Goal: Information Seeking & Learning: Learn about a topic

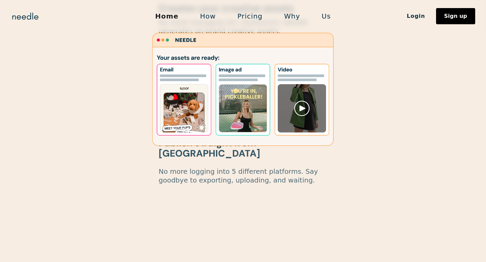
scroll to position [688, 0]
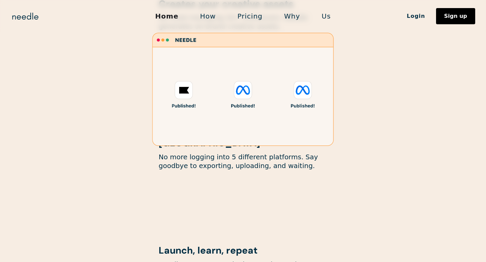
click at [210, 17] on link "How" at bounding box center [207, 16] width 37 height 14
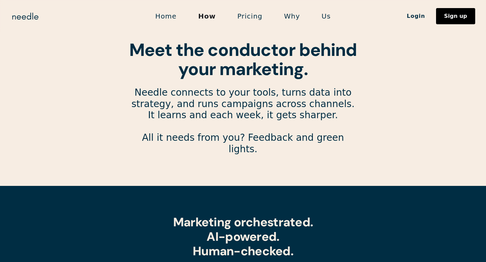
click at [239, 19] on link "Pricing" at bounding box center [249, 16] width 47 height 14
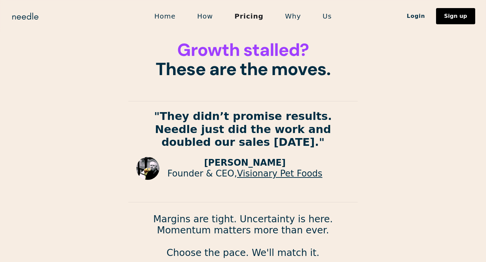
click at [171, 14] on link "Home" at bounding box center [164, 16] width 43 height 14
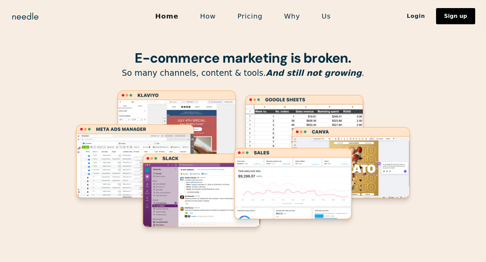
click at [244, 18] on link "Pricing" at bounding box center [249, 16] width 47 height 14
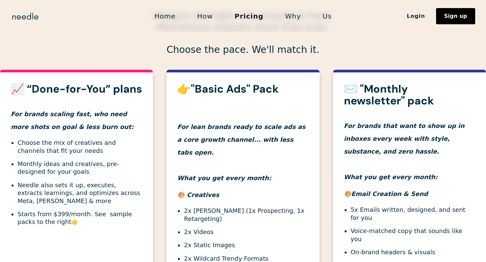
scroll to position [102, 0]
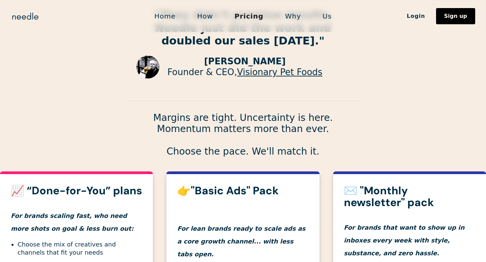
click at [321, 20] on link "Us" at bounding box center [327, 16] width 31 height 14
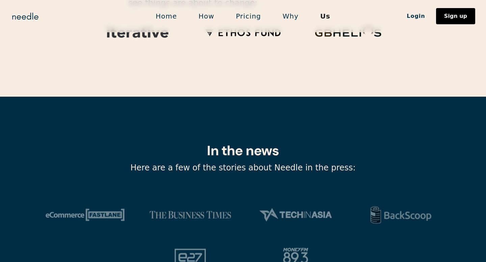
scroll to position [2263, 0]
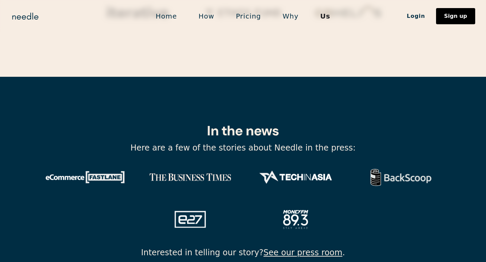
click at [290, 14] on link "Why" at bounding box center [290, 16] width 37 height 14
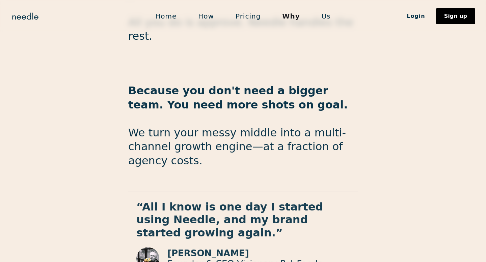
scroll to position [1141, 0]
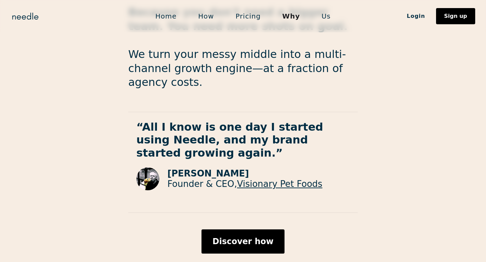
click at [212, 17] on link "How" at bounding box center [205, 16] width 37 height 14
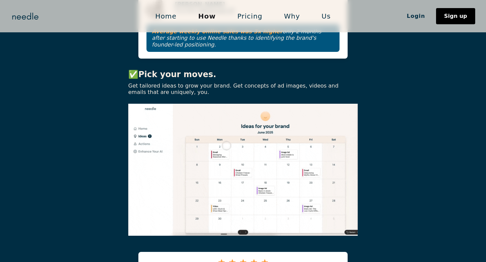
scroll to position [474, 0]
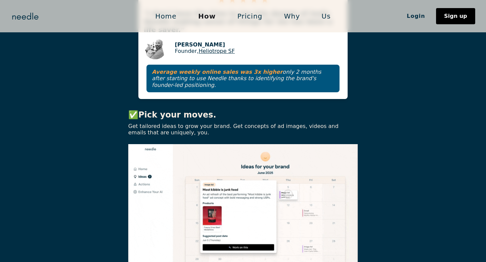
click at [170, 15] on link "Home" at bounding box center [165, 16] width 43 height 14
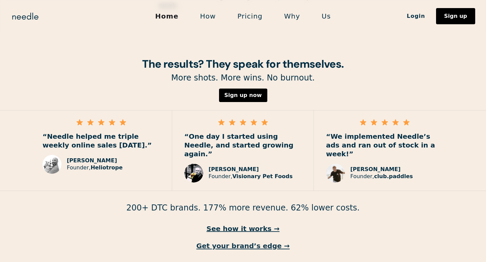
scroll to position [974, 0]
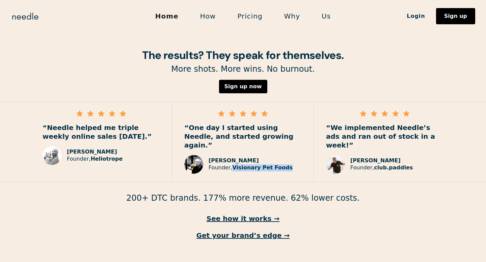
drag, startPoint x: 284, startPoint y: 142, endPoint x: 232, endPoint y: 142, distance: 52.3
click at [232, 155] on div "[PERSON_NAME] Founder, Visionary Pet Foods" at bounding box center [242, 164] width 117 height 19
copy strong "Visionary Pet Foods"
drag, startPoint x: 120, startPoint y: 142, endPoint x: 89, endPoint y: 140, distance: 30.7
click at [89, 149] on div "Jonathan Plotzker-Kelly Founder, Heliotrope" at bounding box center [95, 156] width 56 height 14
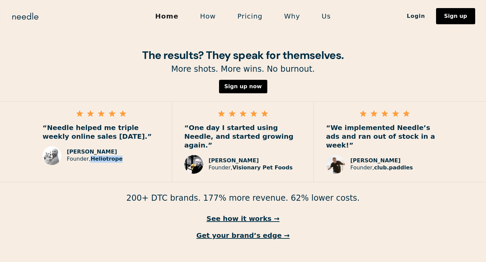
copy strong "Heliotrope"
drag, startPoint x: 413, startPoint y: 142, endPoint x: 372, endPoint y: 142, distance: 40.5
click at [372, 155] on div "Tom Randle Founder, club.paddles" at bounding box center [384, 164] width 117 height 19
copy strong "club.paddles"
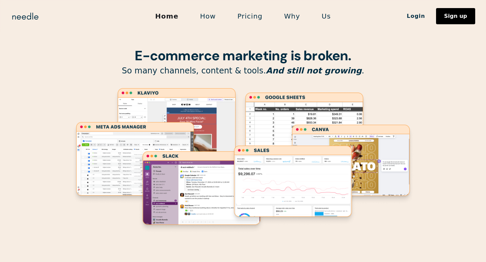
scroll to position [0, 0]
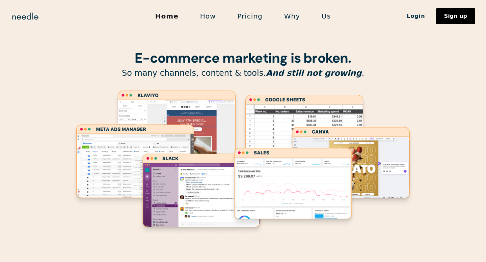
click at [291, 16] on link "Why" at bounding box center [291, 16] width 37 height 14
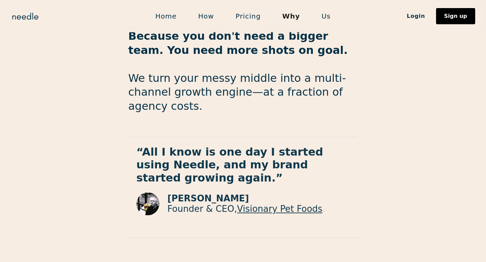
scroll to position [1141, 0]
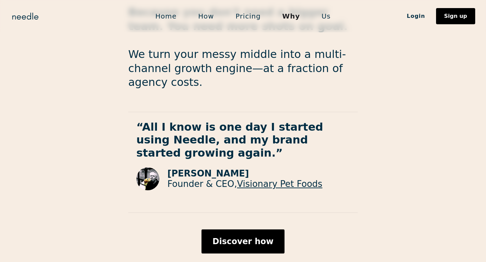
click at [257, 179] on link "Visionary Pet Foods" at bounding box center [279, 184] width 85 height 10
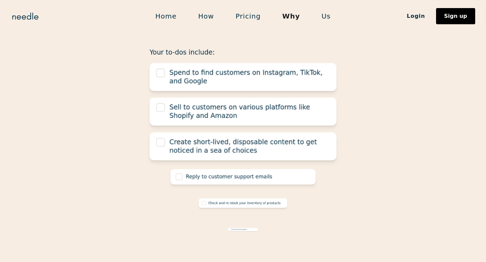
scroll to position [0, 0]
